Goal: Book appointment/travel/reservation

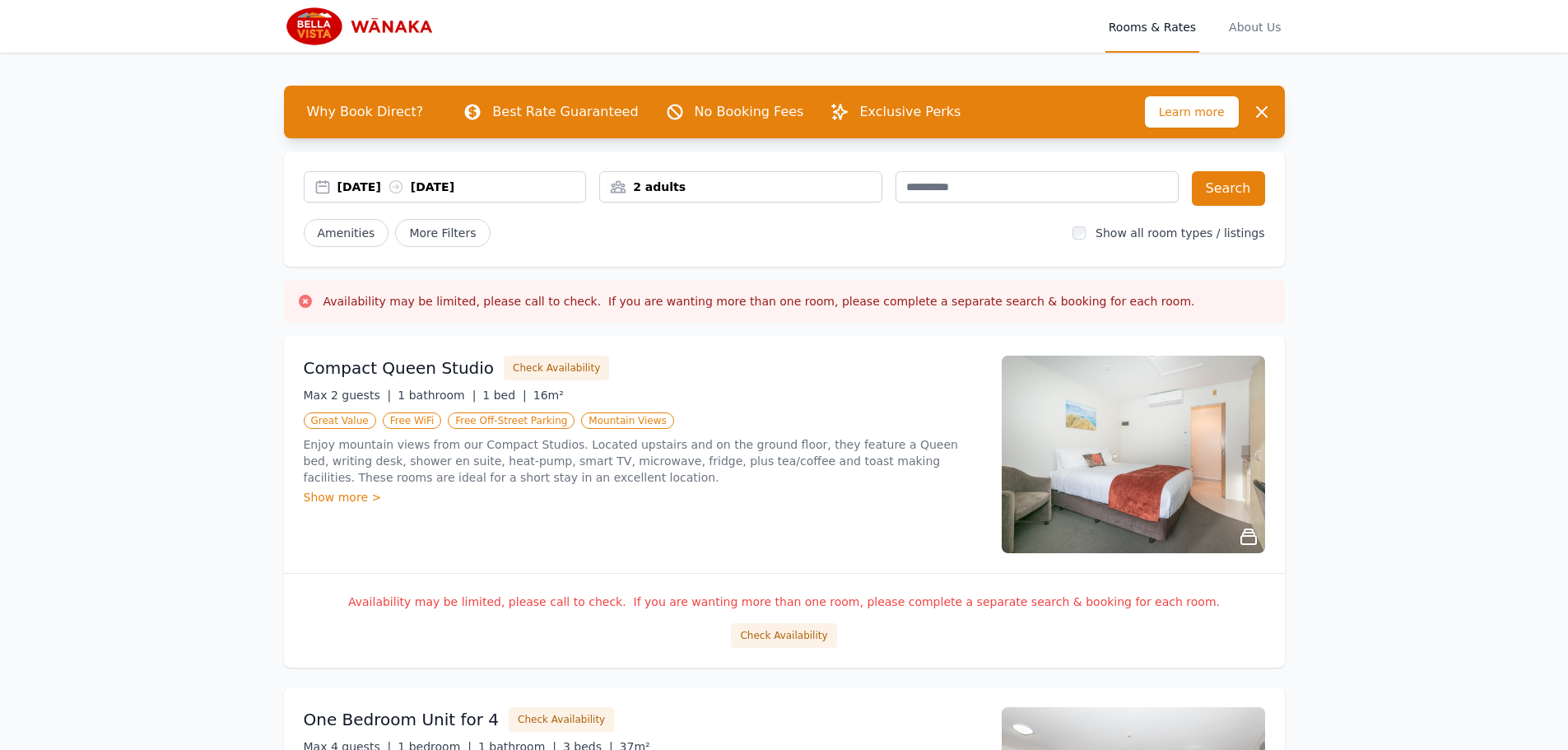
click at [690, 183] on div "2 adults" at bounding box center [741, 186] width 281 height 16
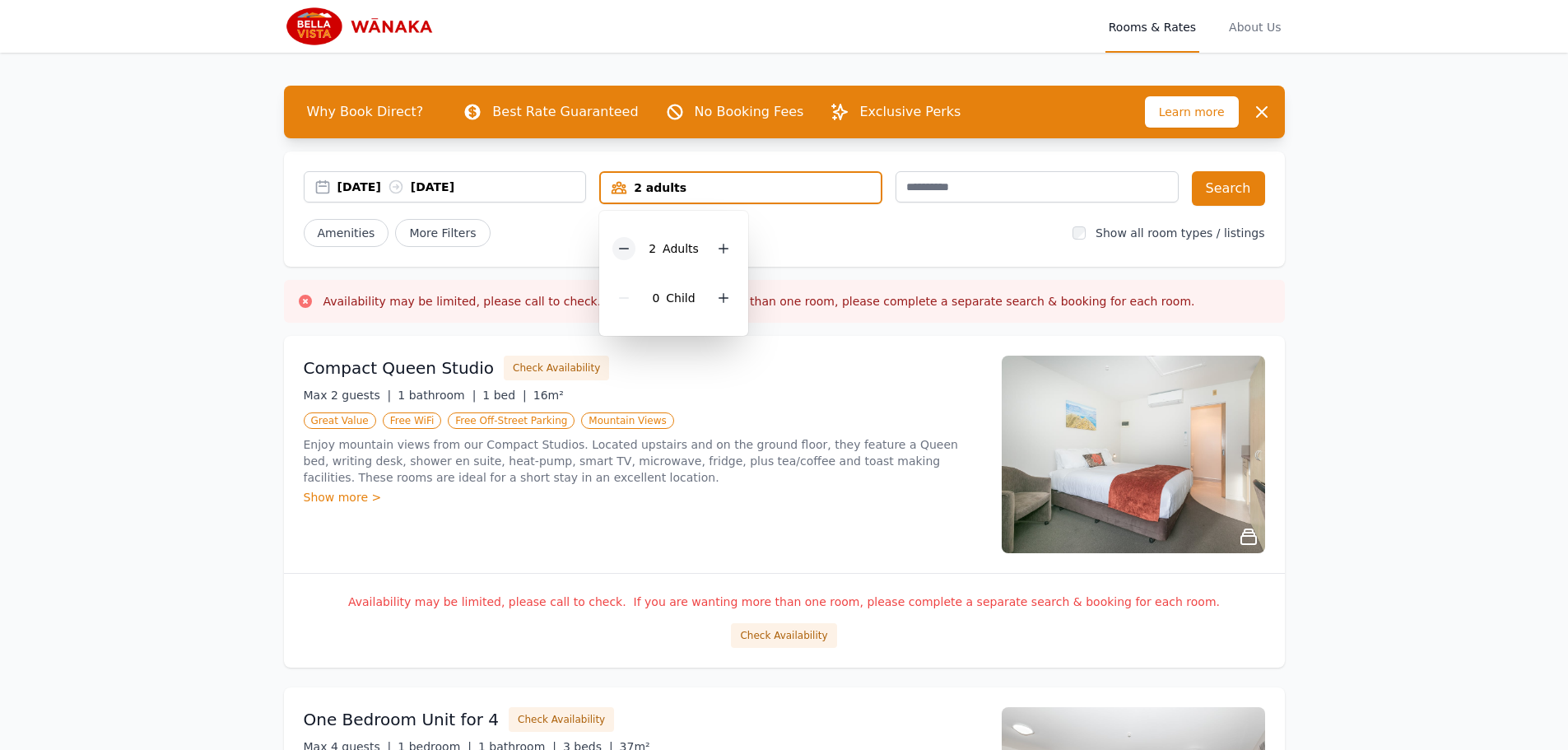
click at [629, 250] on icon at bounding box center [624, 249] width 13 height 13
click at [976, 248] on div "[DATE] [DATE] 1 adult 1 Adult 0 Child Search Amenities More Filters Show all ro…" at bounding box center [784, 210] width 1001 height 116
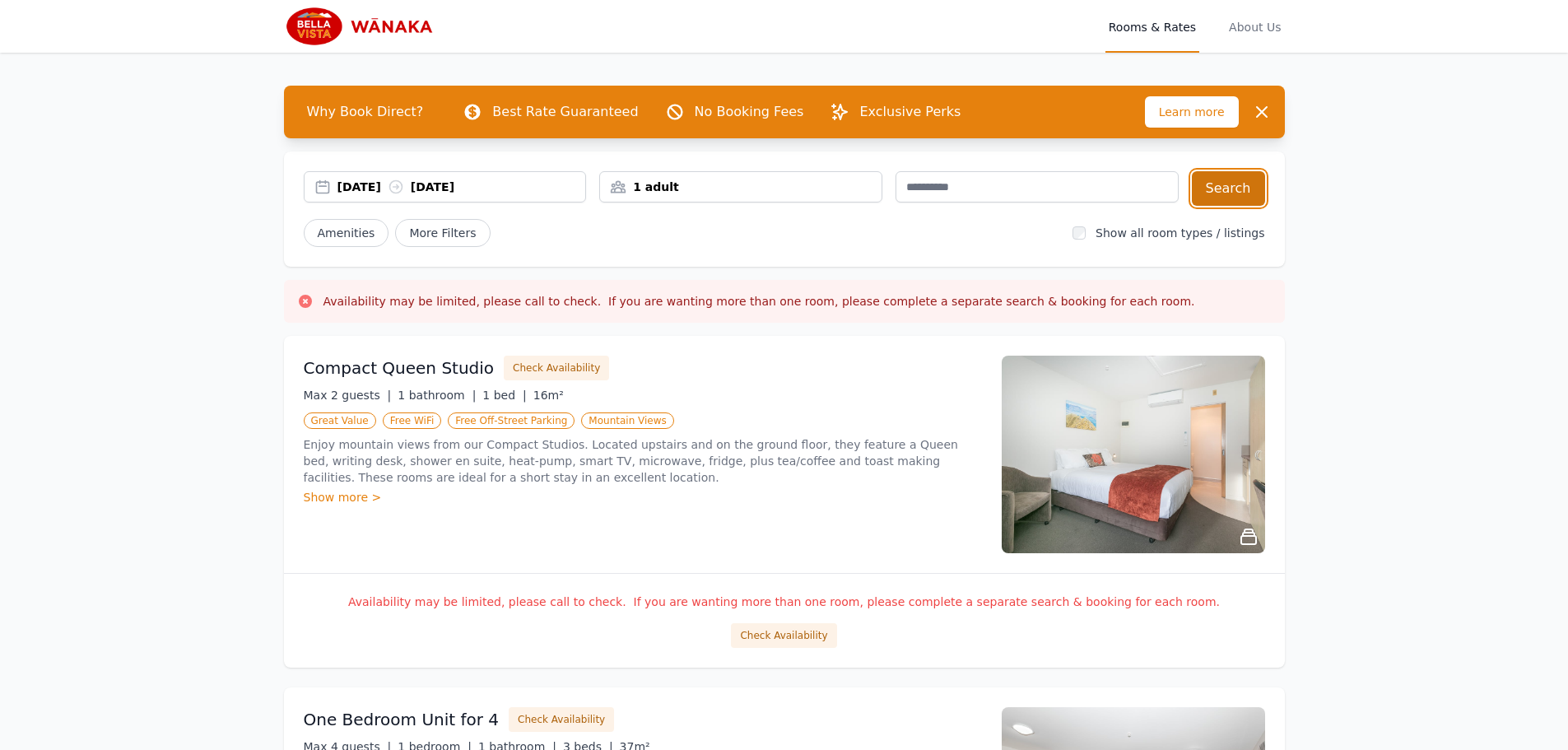
click at [1230, 188] on button "Search" at bounding box center [1228, 189] width 73 height 35
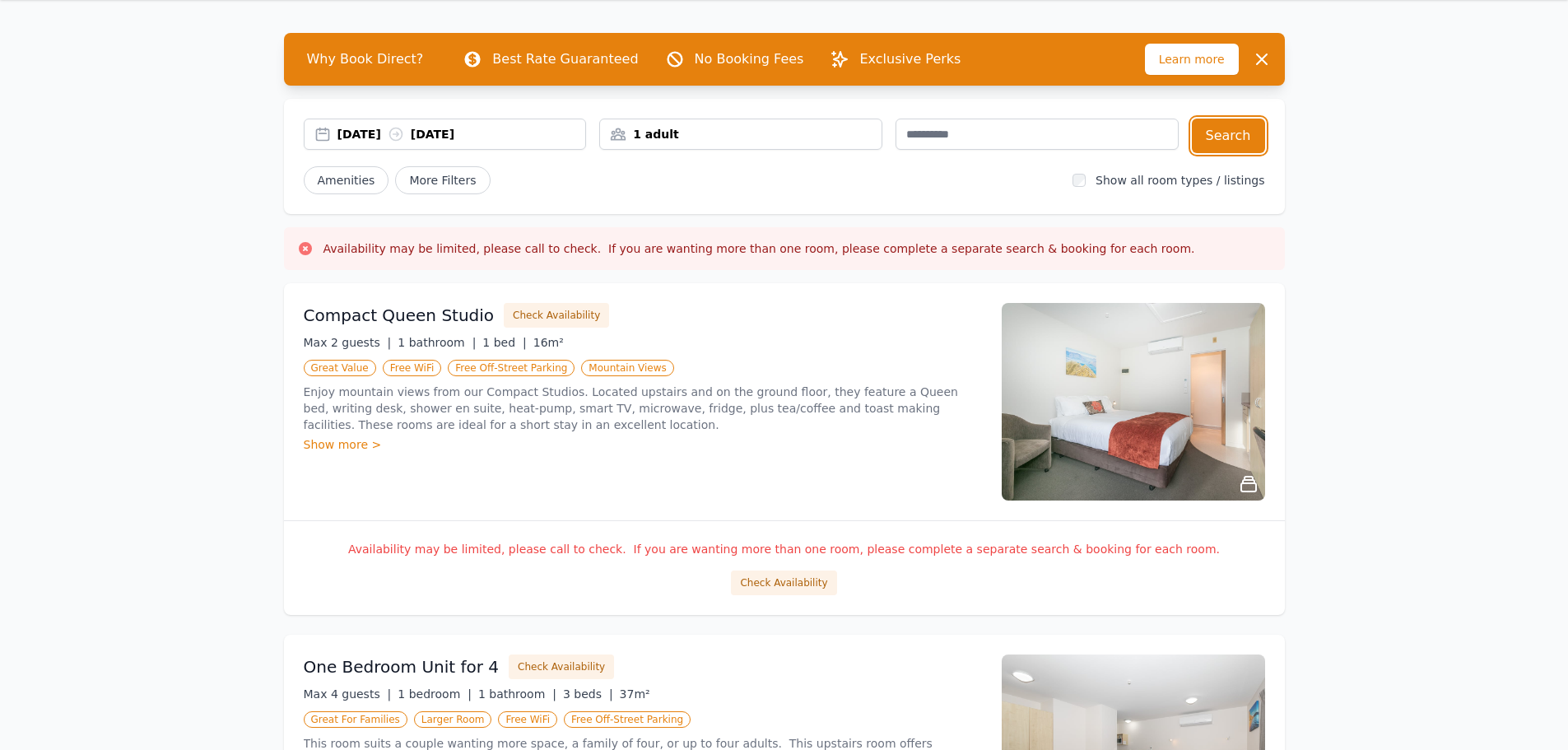
scroll to position [82, 0]
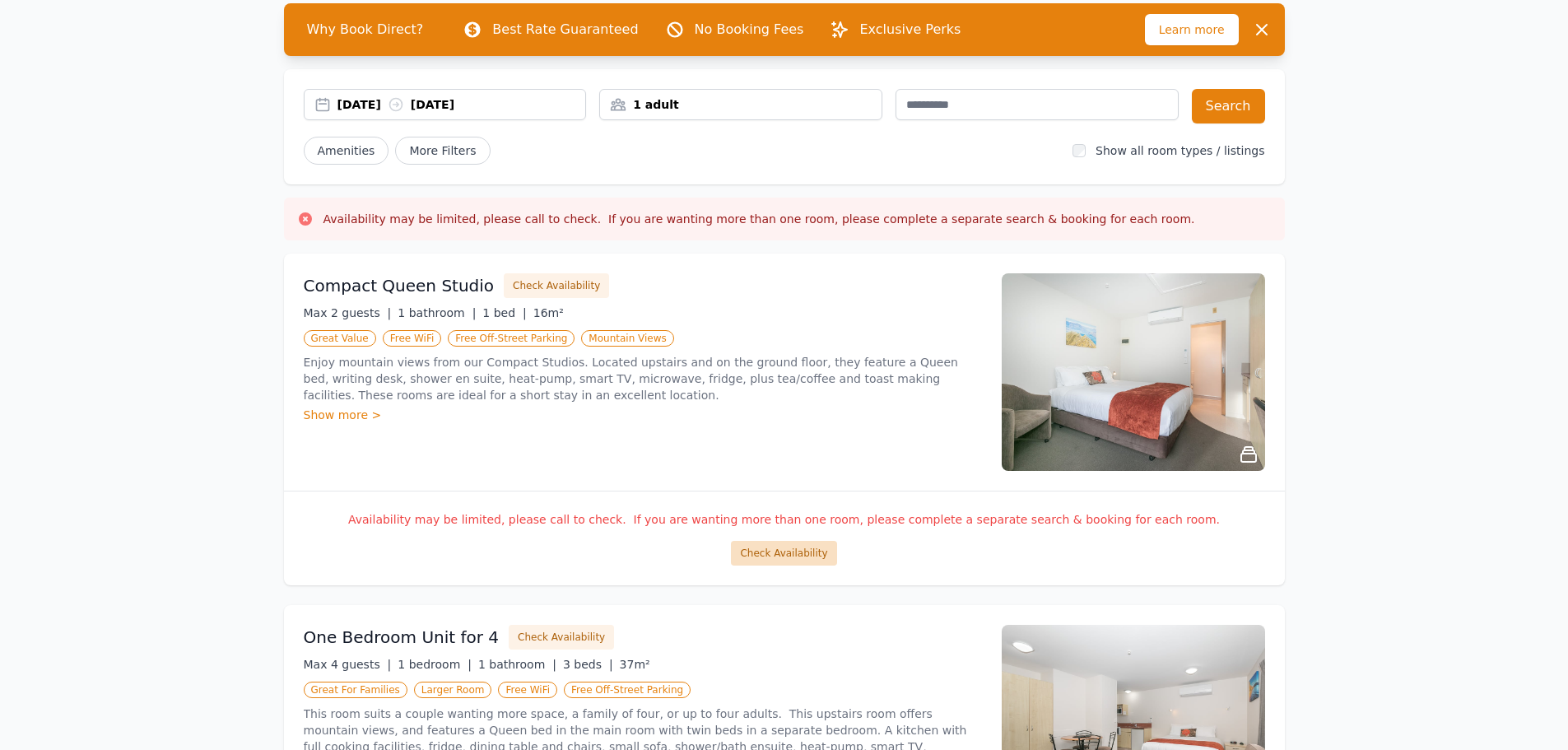
click at [770, 557] on button "Check Availability" at bounding box center [784, 553] width 105 height 25
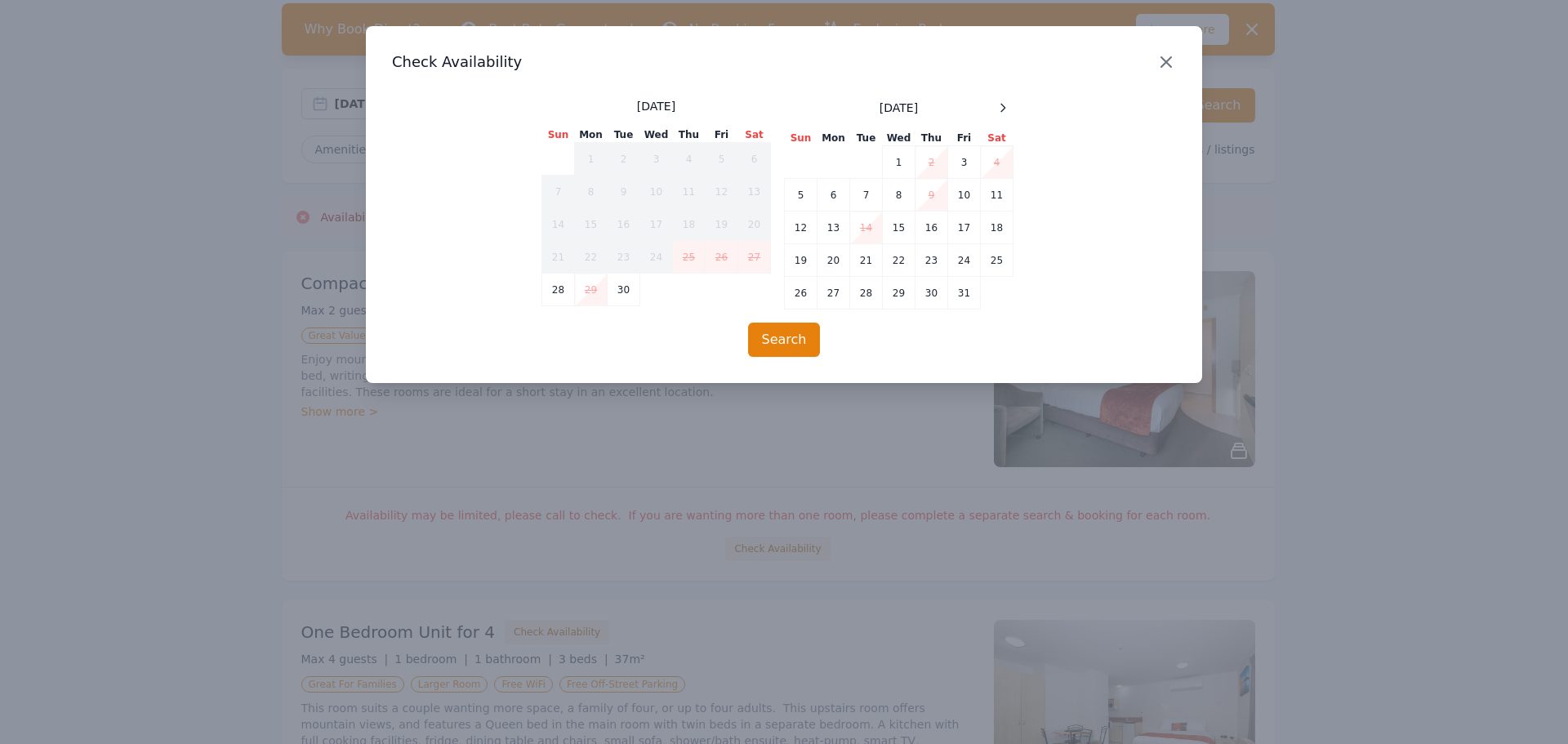
click at [1172, 60] on icon "button" at bounding box center [1166, 62] width 20 height 20
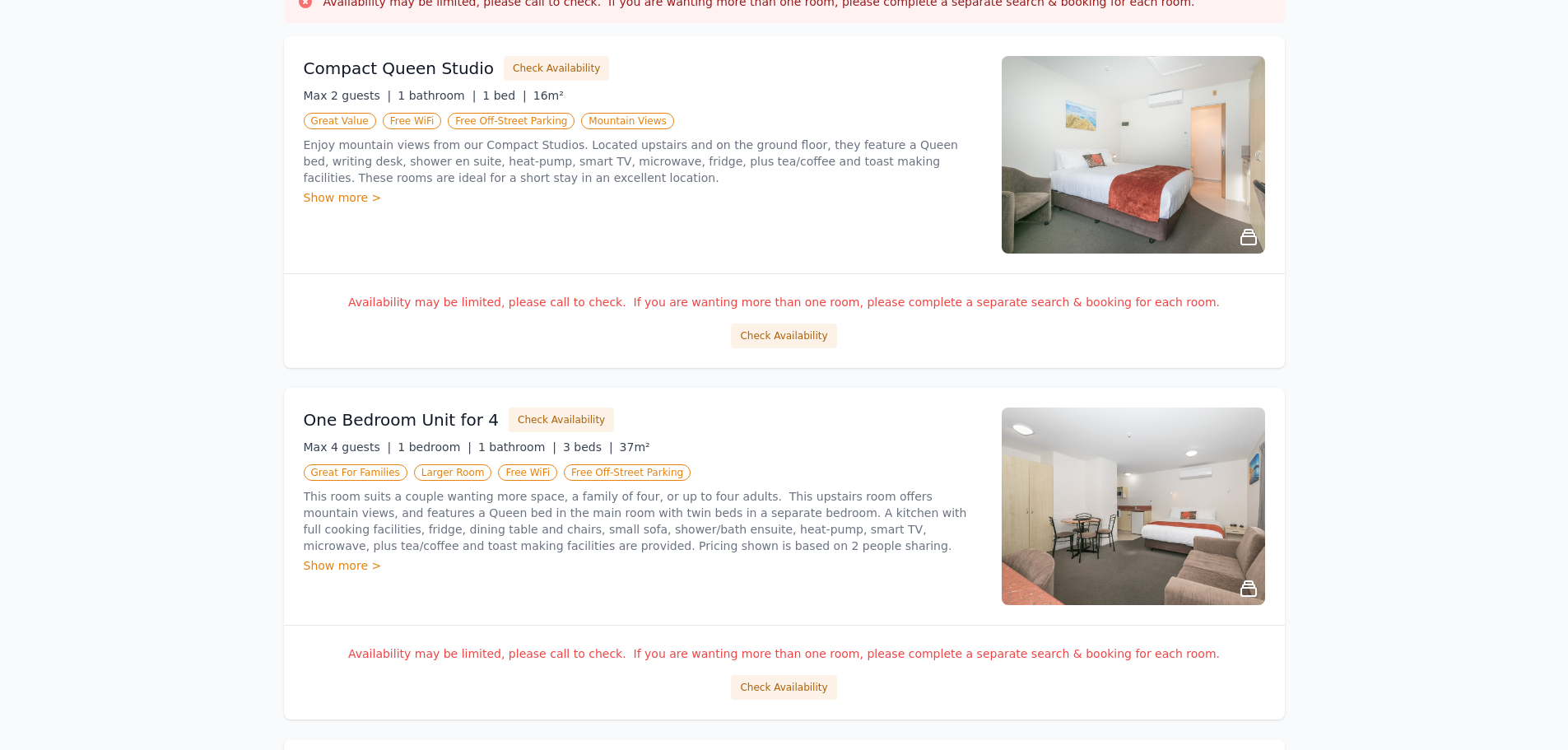
scroll to position [330, 0]
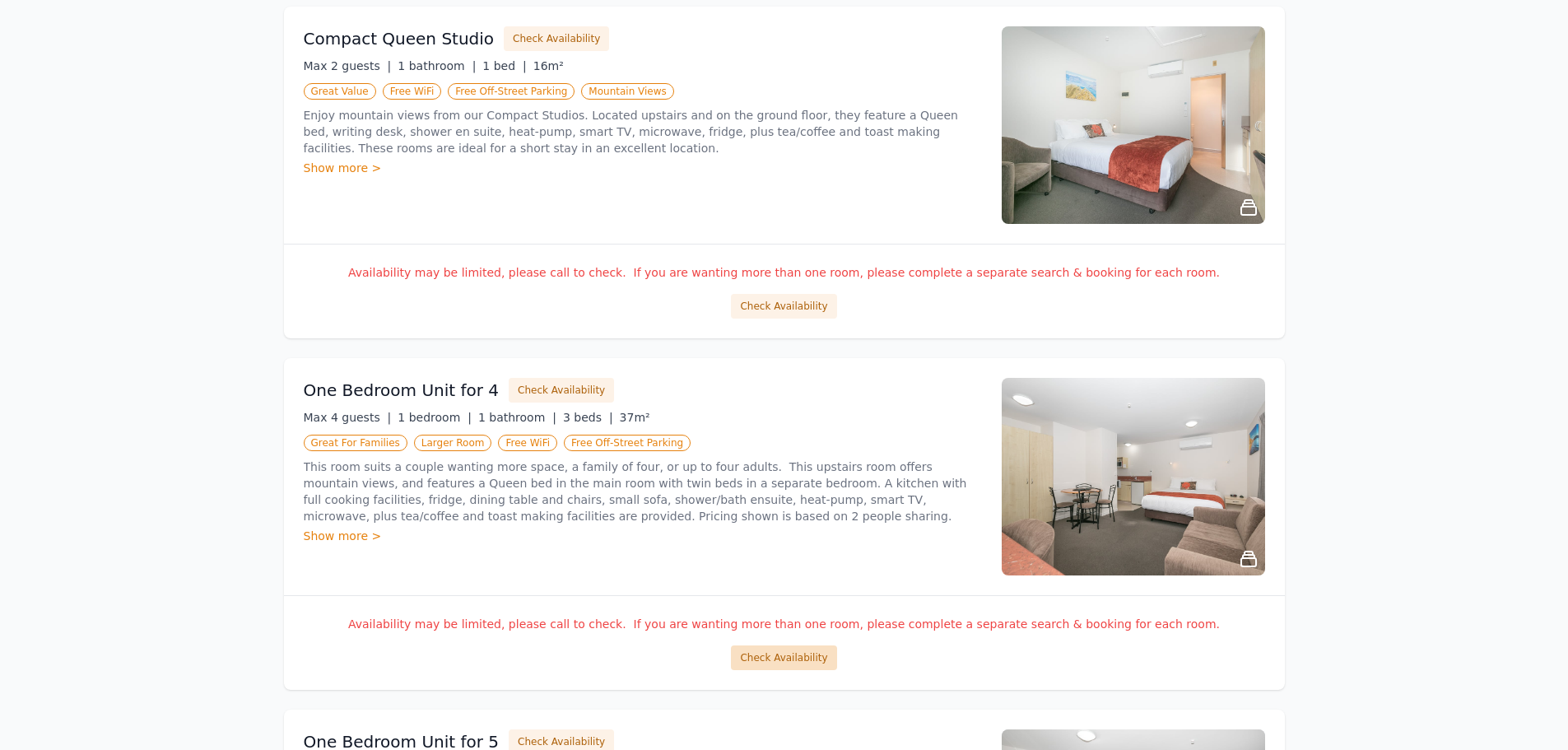
click at [767, 665] on button "Check Availability" at bounding box center [784, 658] width 105 height 25
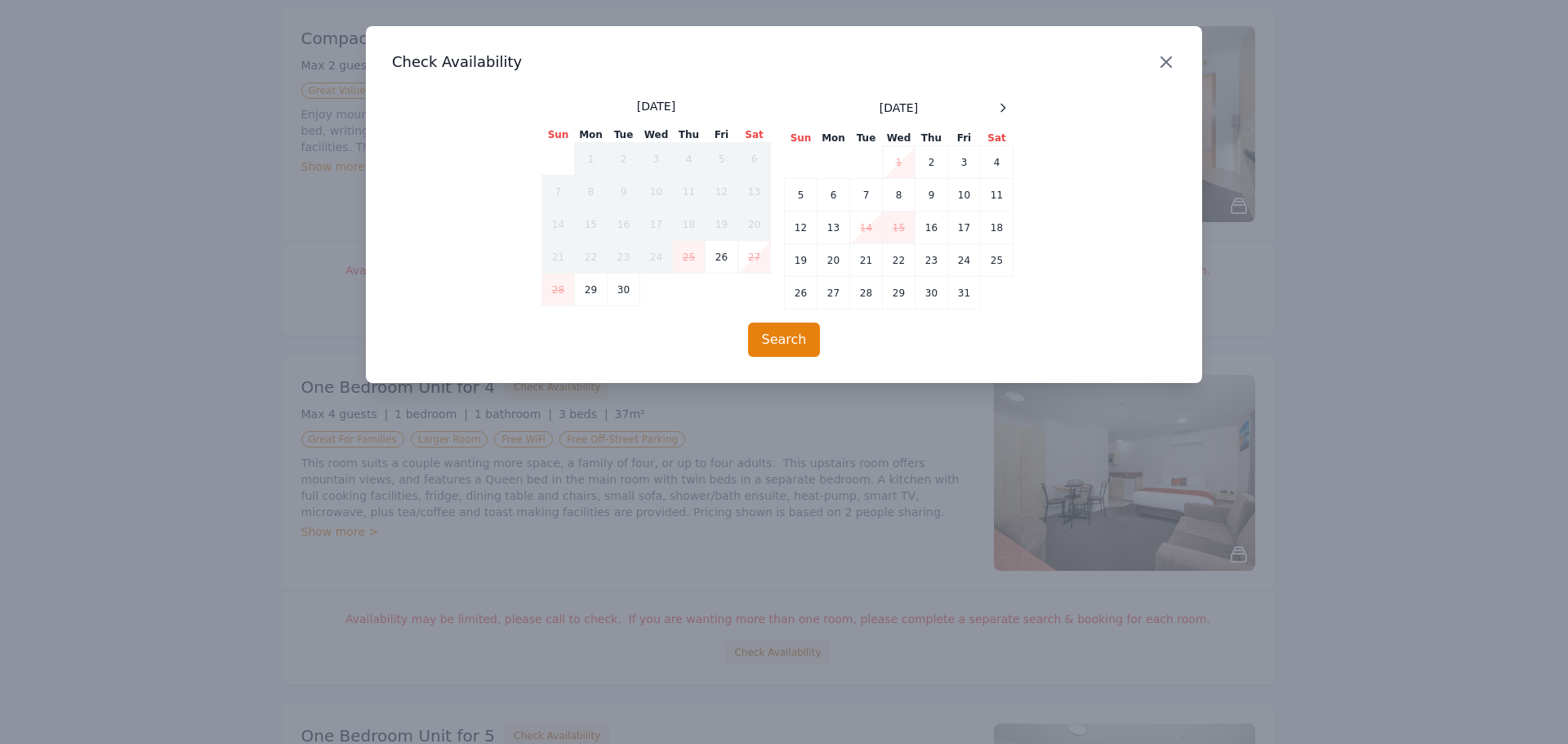
click at [1167, 62] on icon "button" at bounding box center [1166, 62] width 20 height 20
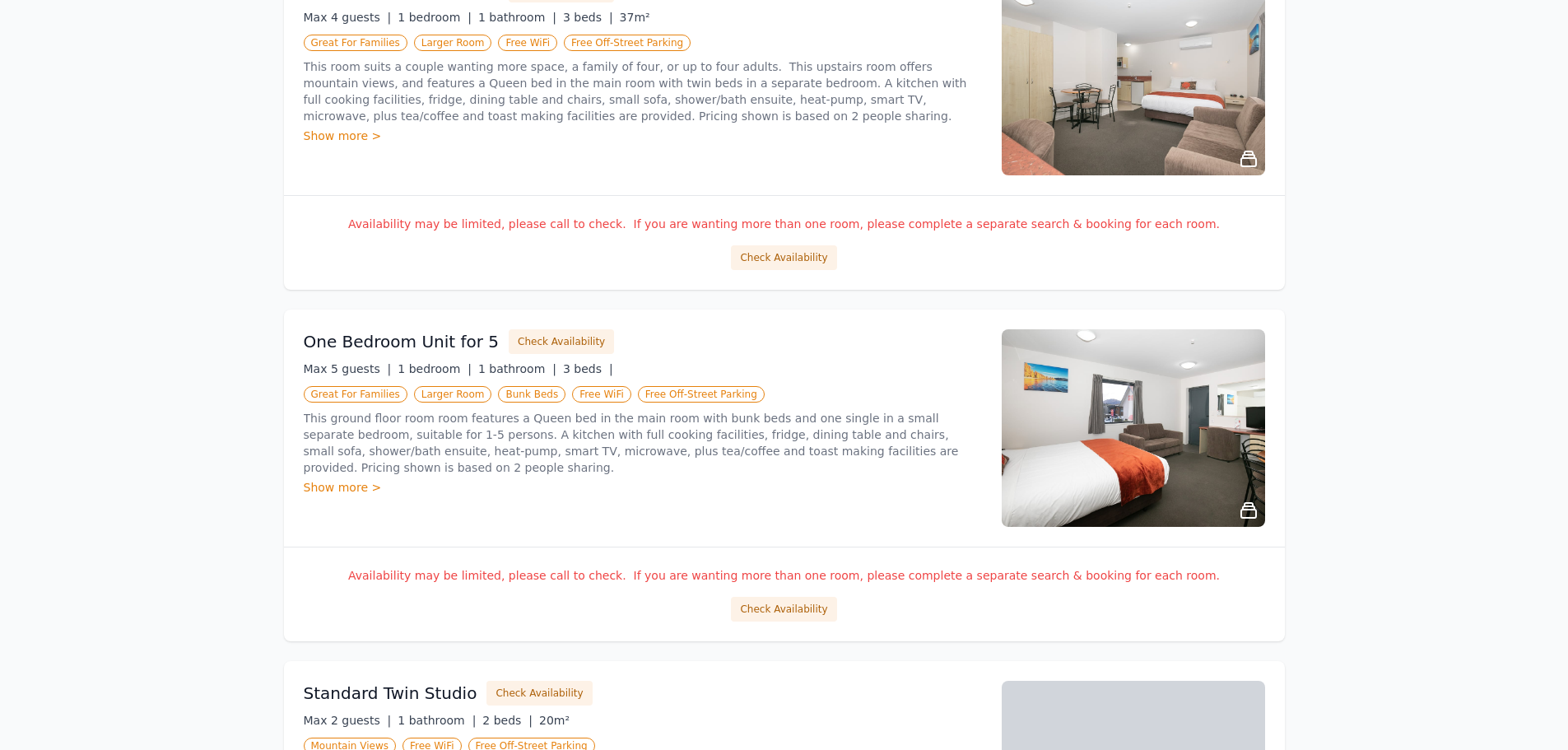
scroll to position [741, 0]
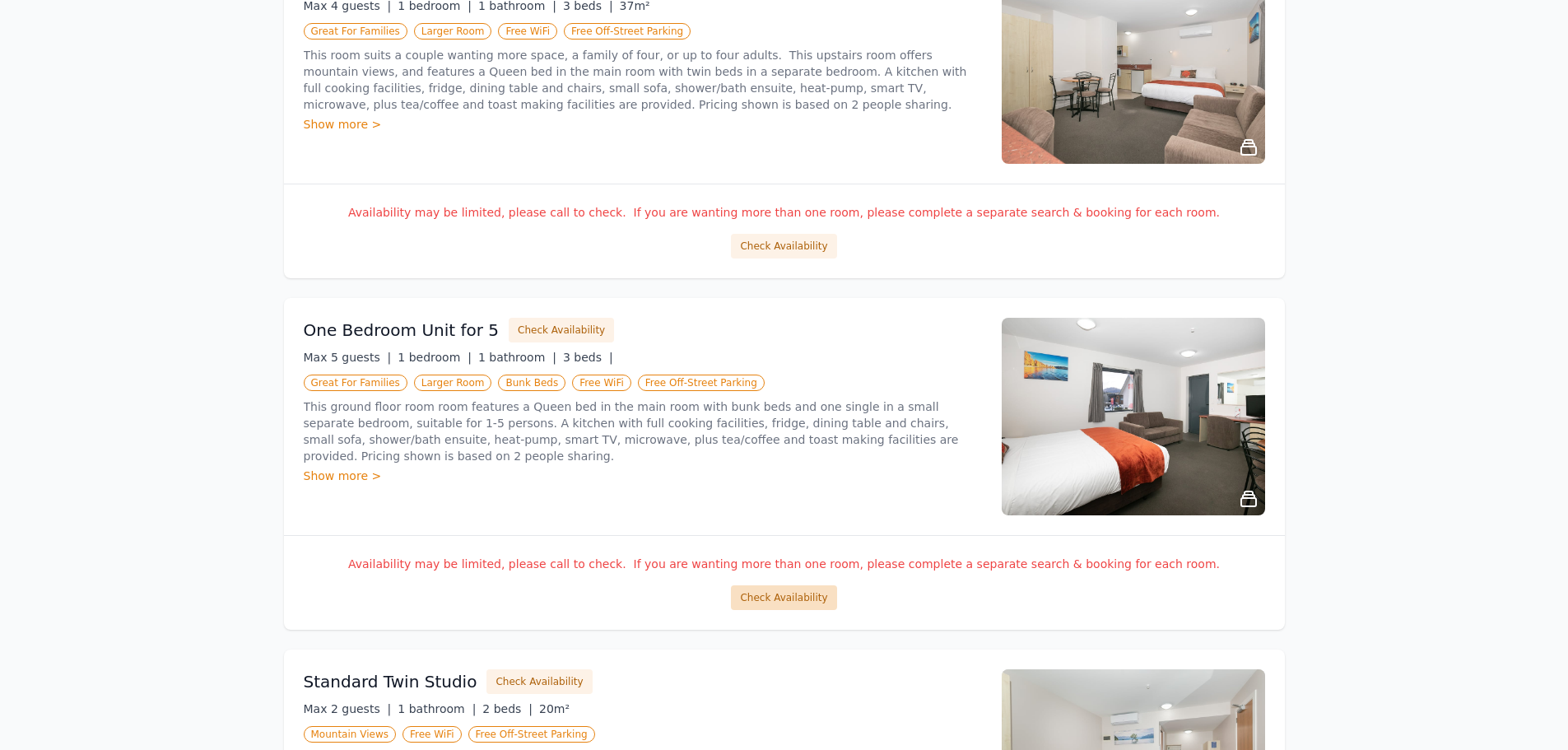
click at [768, 587] on button "Check Availability" at bounding box center [784, 598] width 105 height 25
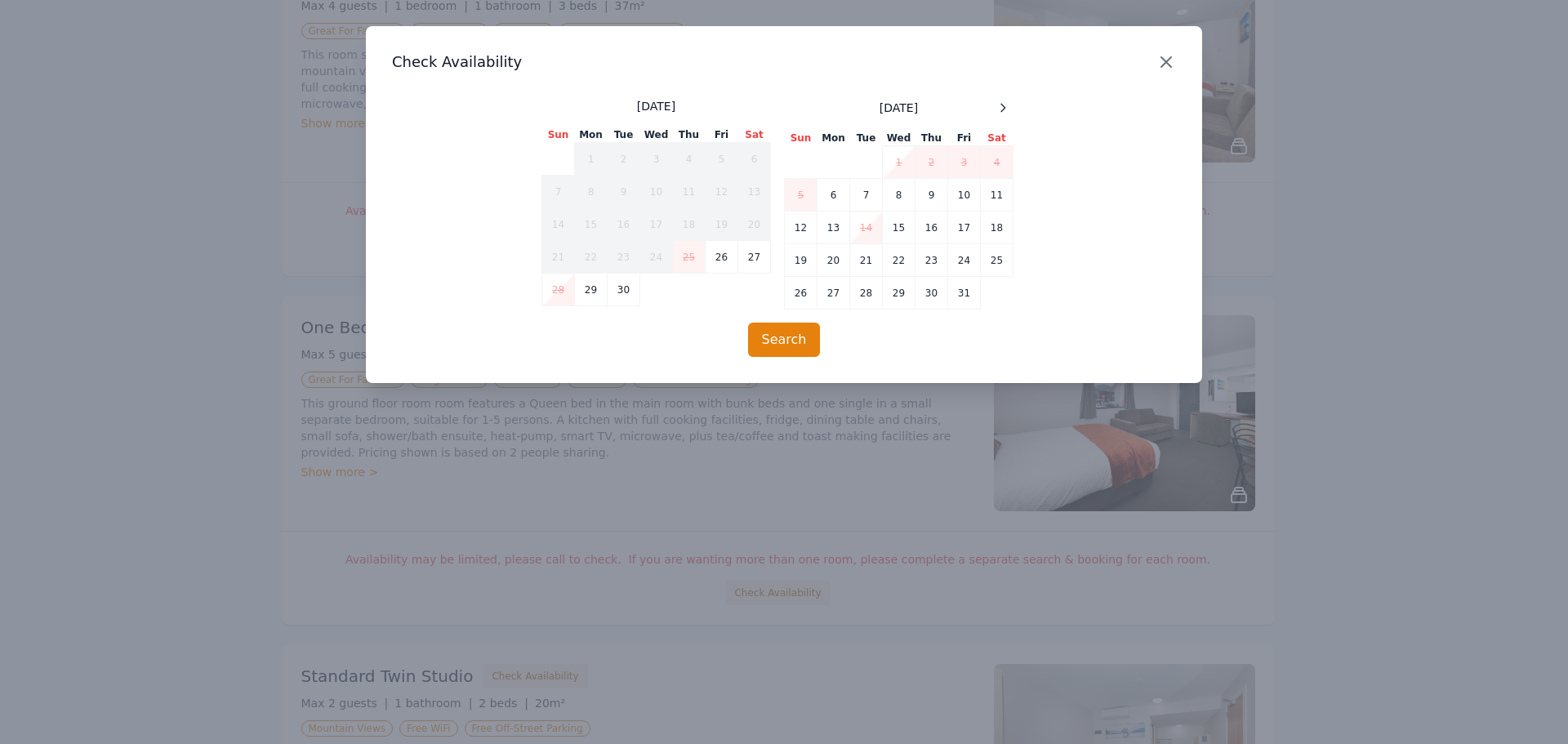
click at [1169, 62] on icon "button" at bounding box center [1166, 62] width 20 height 20
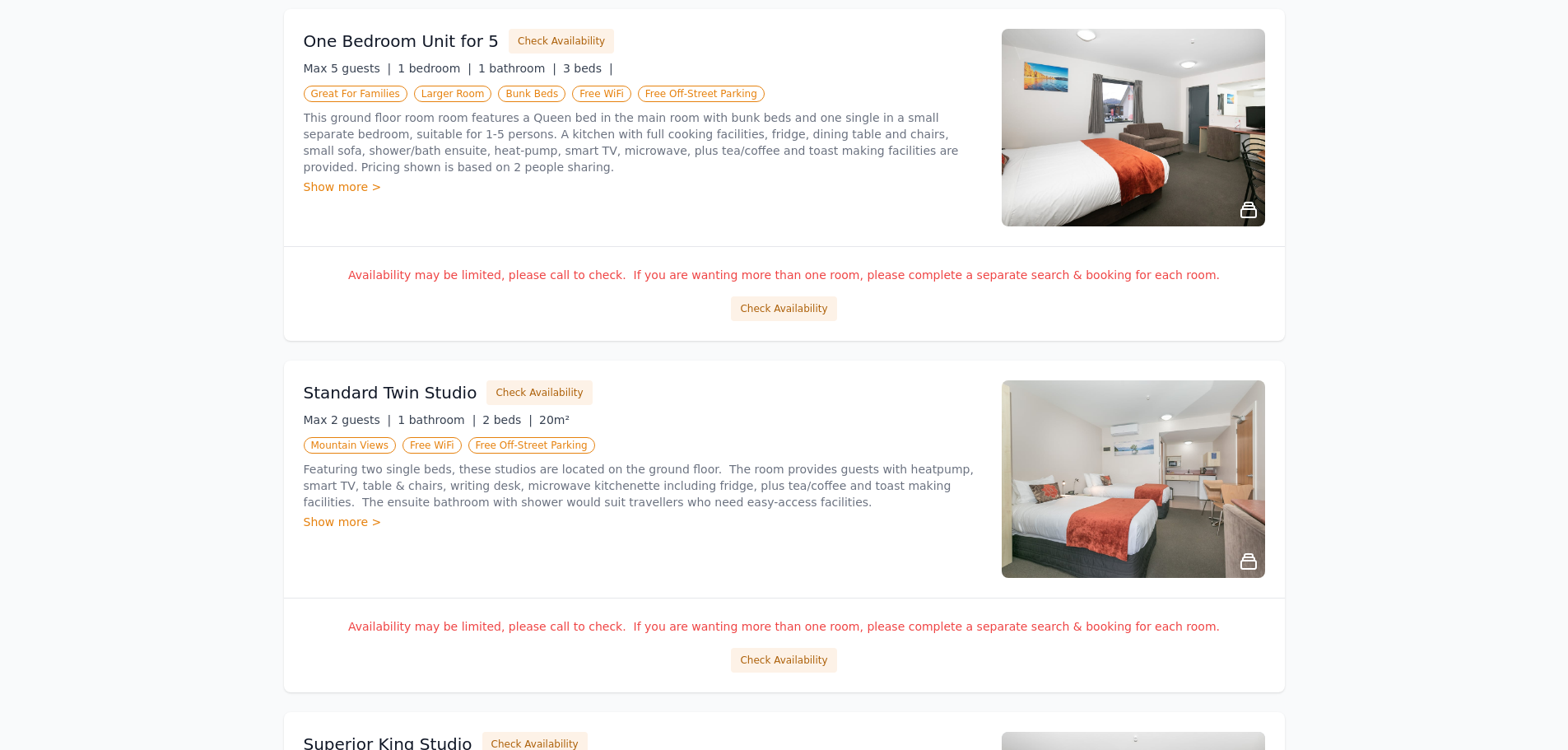
scroll to position [1071, 0]
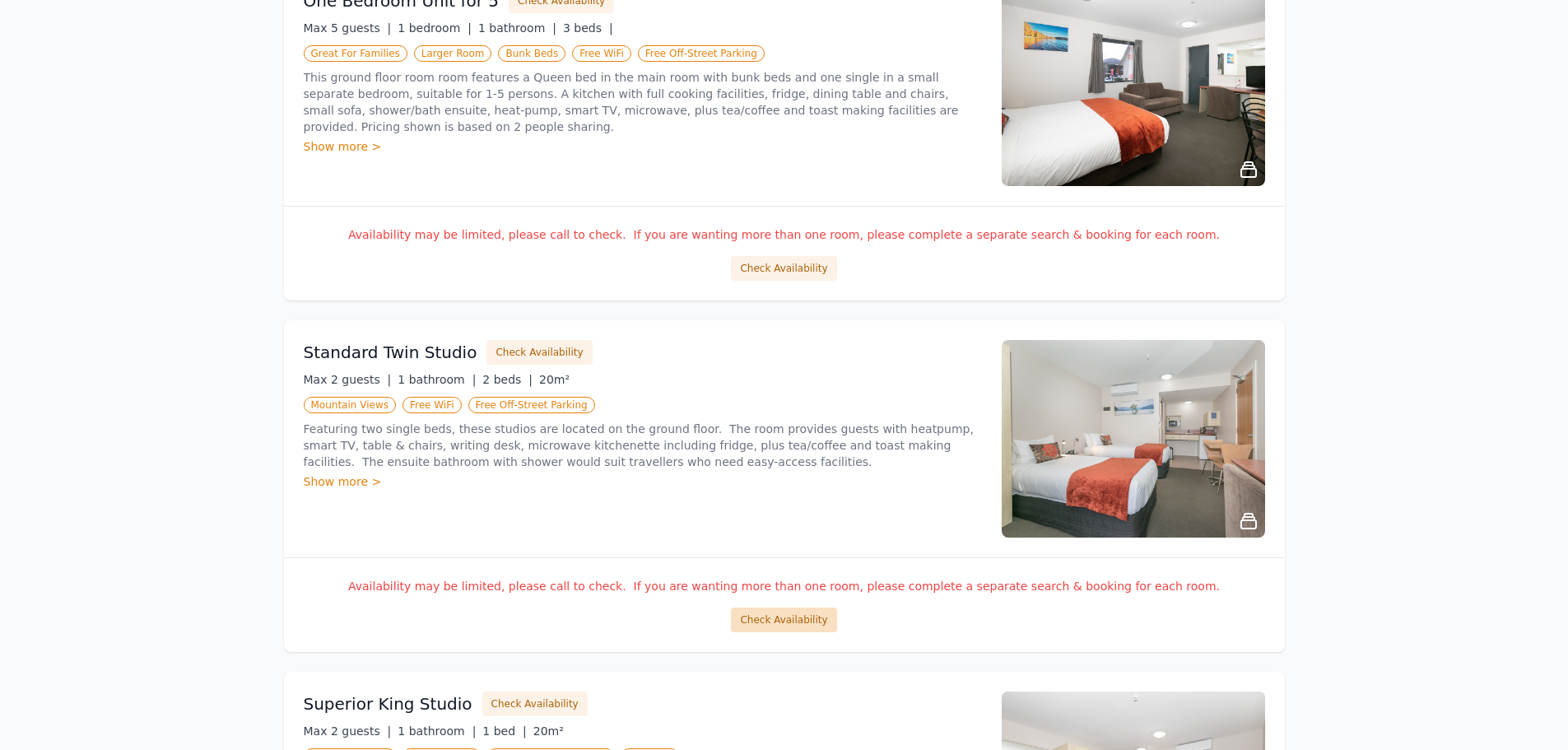
click at [766, 621] on button "Check Availability" at bounding box center [784, 620] width 105 height 25
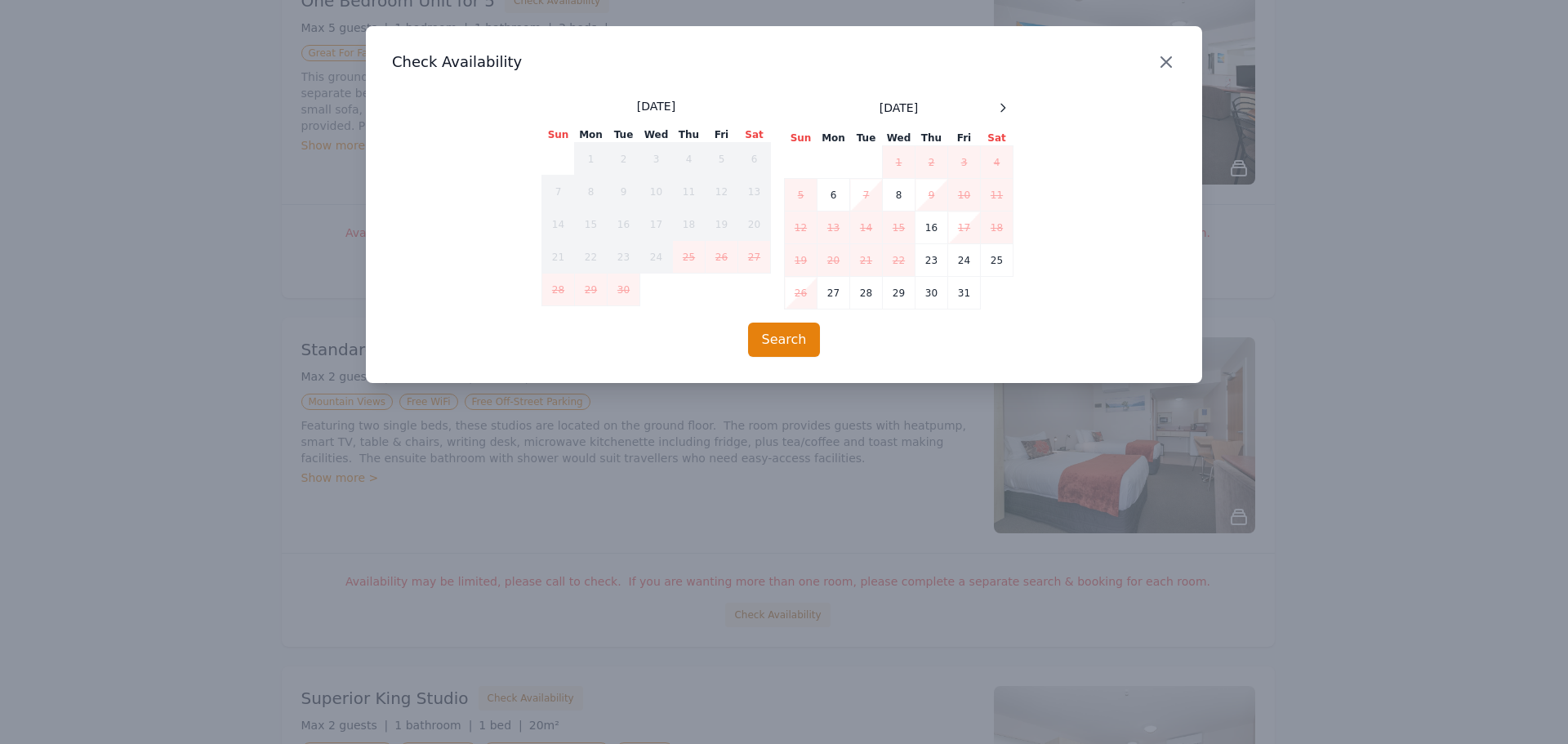
click at [1162, 61] on icon "button" at bounding box center [1166, 62] width 20 height 20
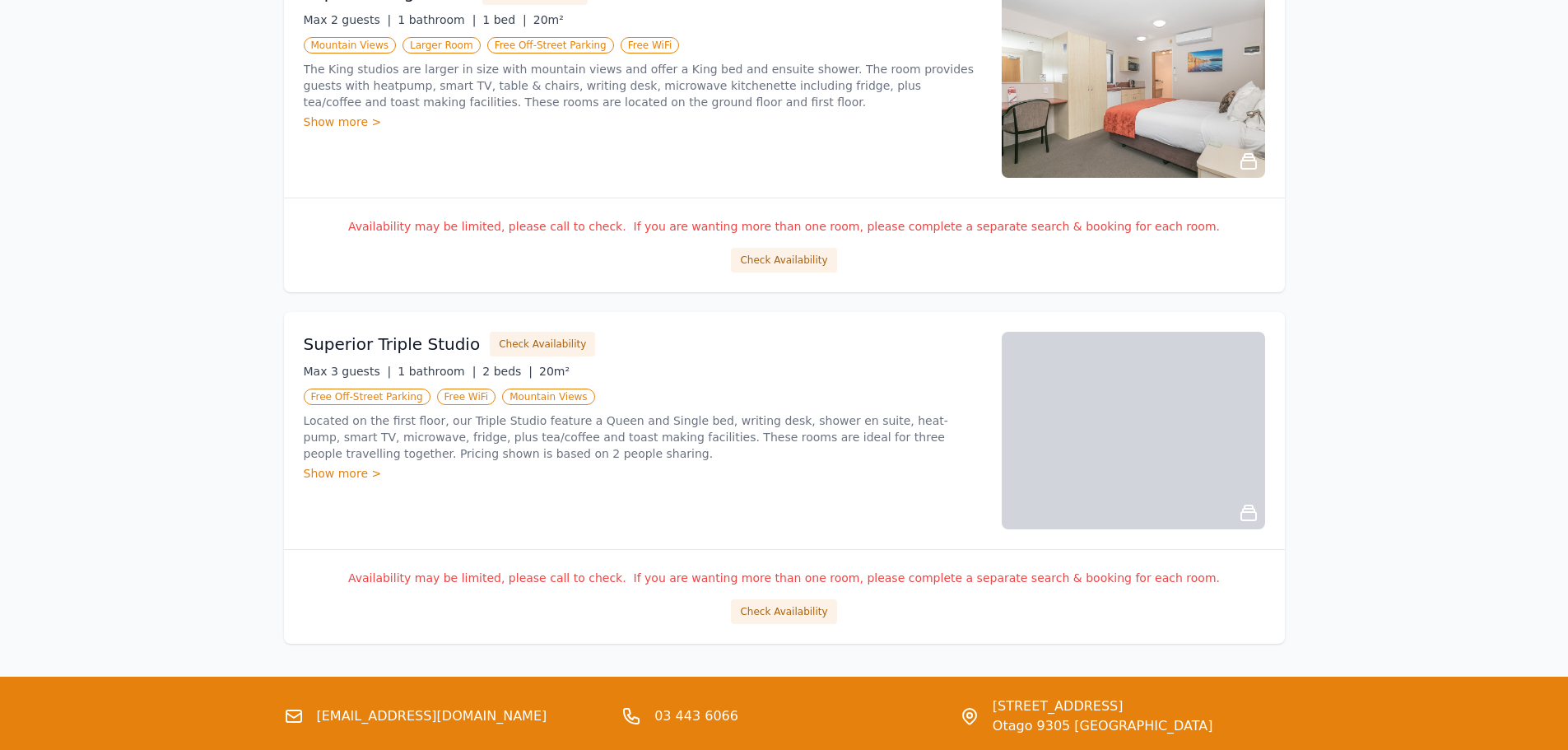
scroll to position [1812, 0]
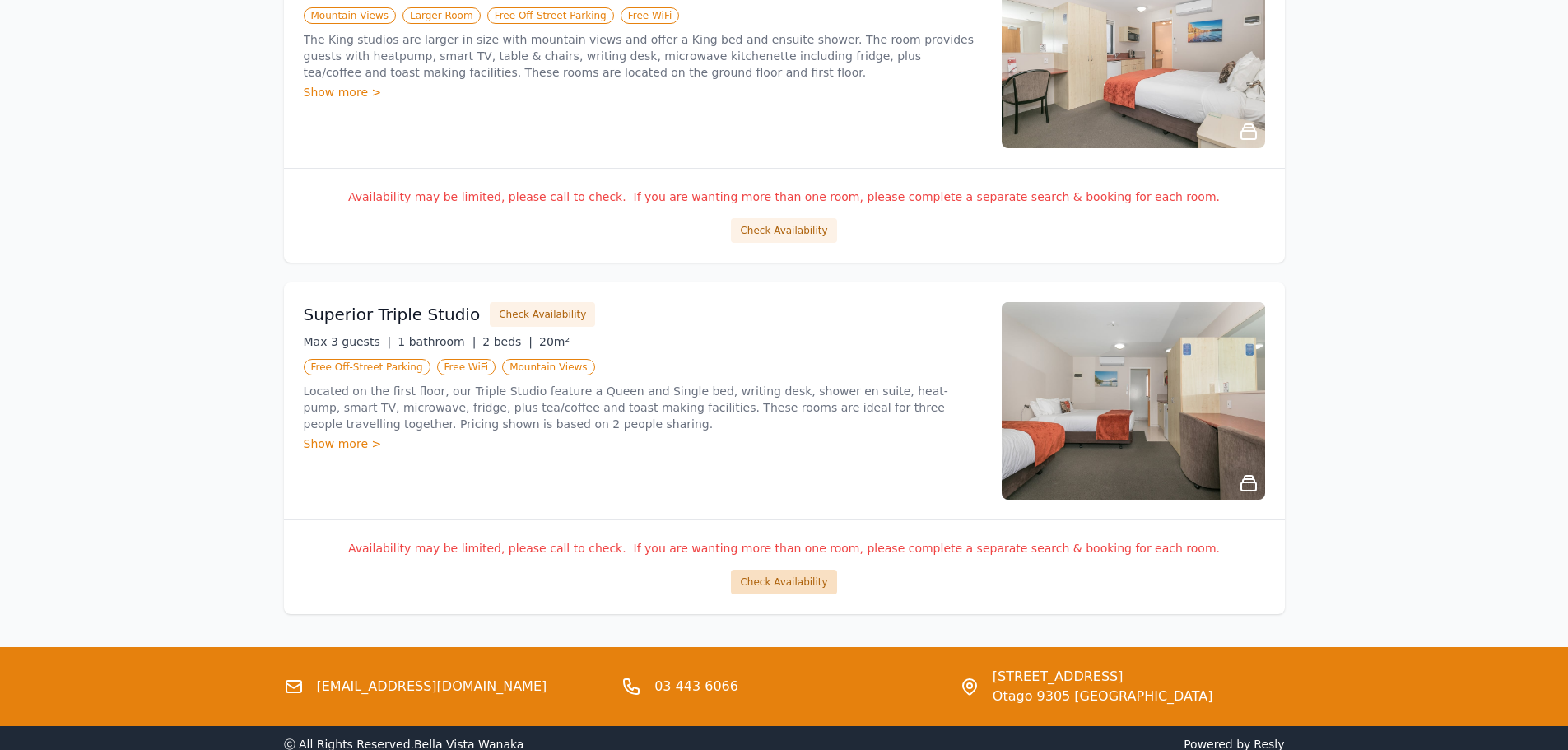
click at [784, 592] on button "Check Availability" at bounding box center [784, 582] width 105 height 25
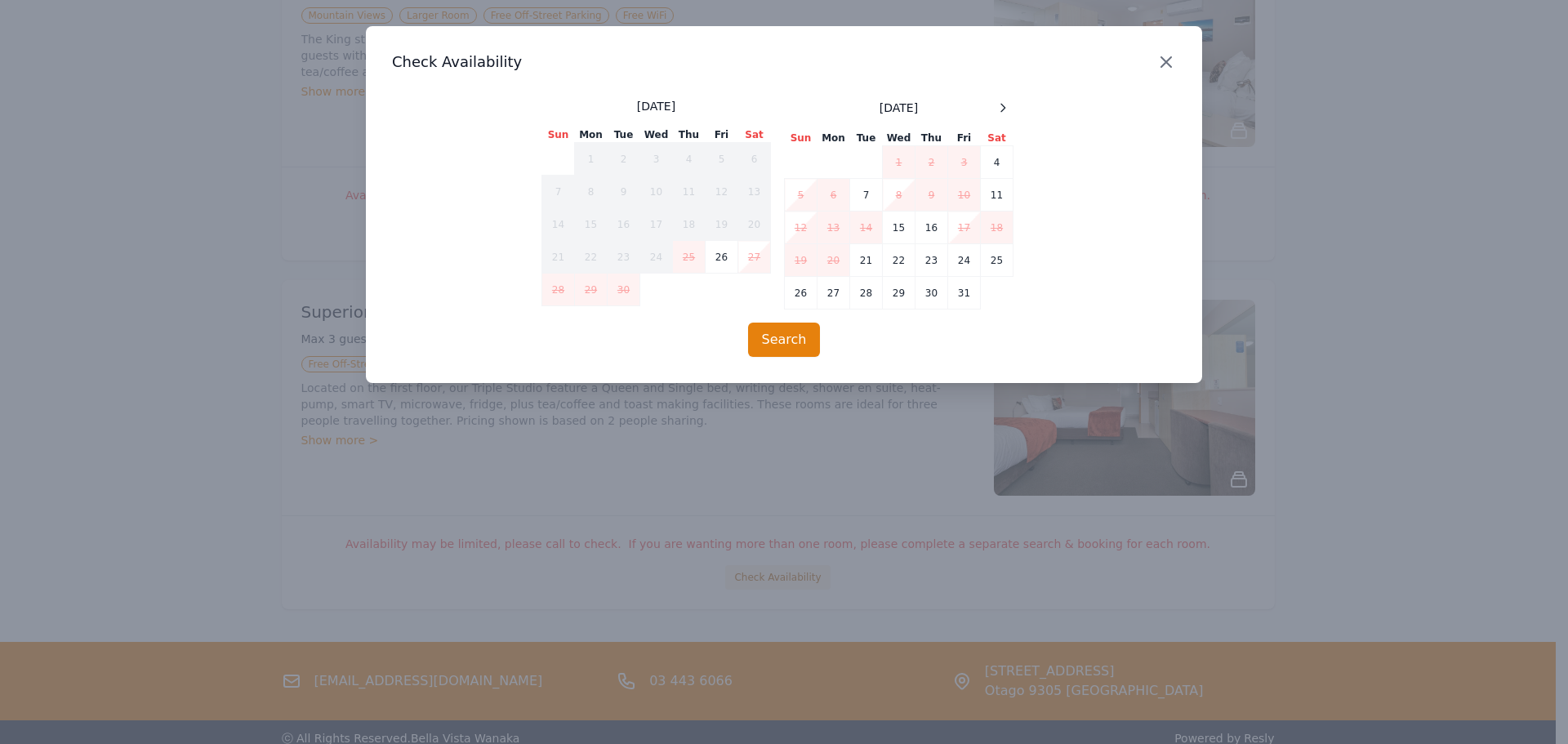
click at [1165, 72] on div "Close" at bounding box center [1179, 52] width 45 height 51
click at [1165, 58] on icon "button" at bounding box center [1166, 62] width 20 height 20
